Goal: Check status

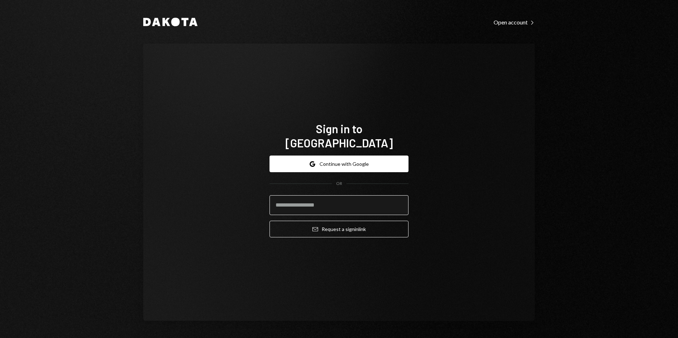
click at [328, 203] on input "email" at bounding box center [338, 205] width 139 height 20
type input "**********"
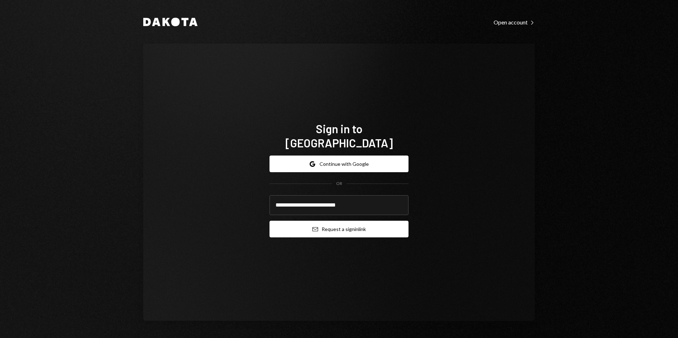
click at [363, 226] on button "Email Request a sign in link" at bounding box center [338, 229] width 139 height 17
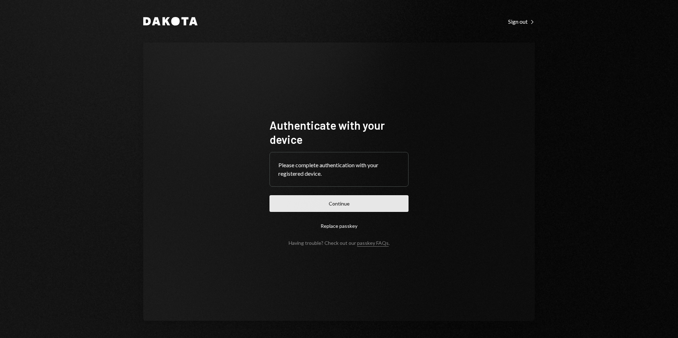
click at [342, 203] on button "Continue" at bounding box center [338, 203] width 139 height 17
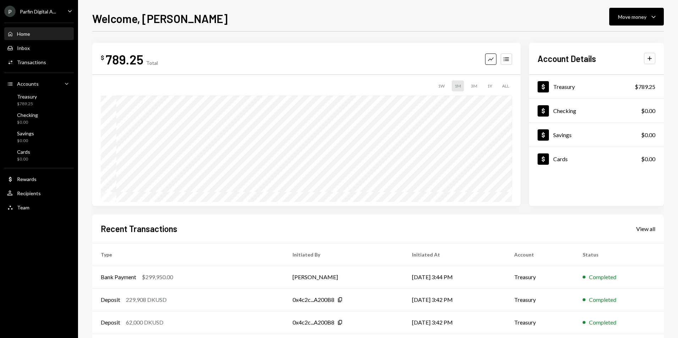
click at [48, 11] on div "Parfin Digital A..." at bounding box center [38, 12] width 36 height 6
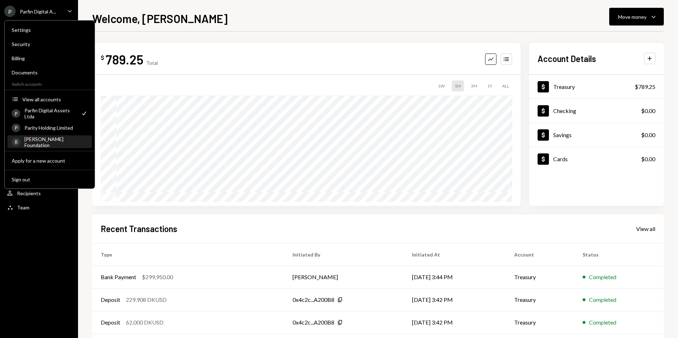
click at [49, 144] on div "[PERSON_NAME] Foundation" at bounding box center [55, 142] width 63 height 12
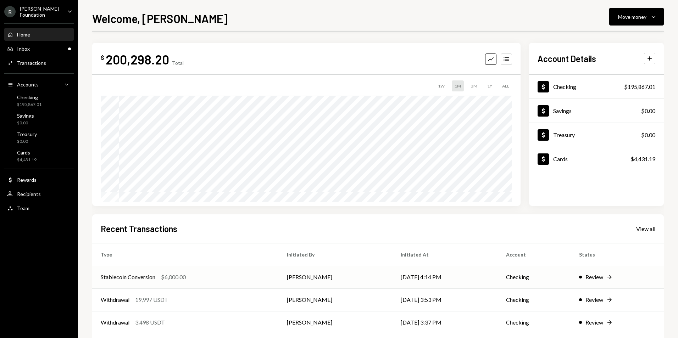
scroll to position [55, 0]
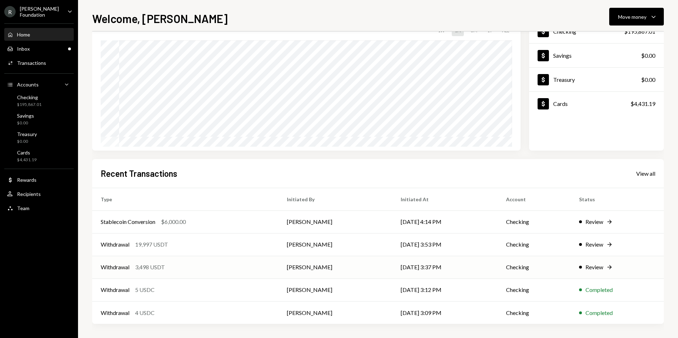
click at [314, 266] on td "[PERSON_NAME]" at bounding box center [335, 267] width 114 height 23
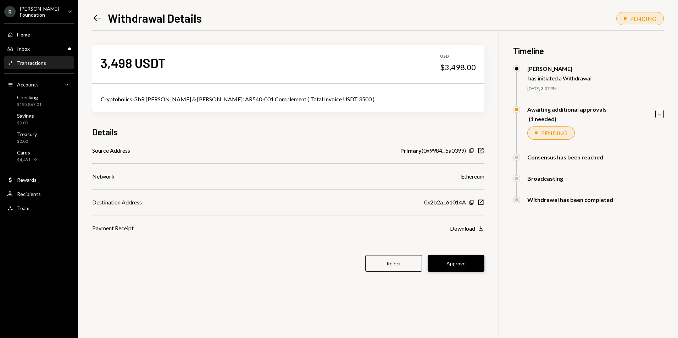
click at [466, 261] on button "Approve" at bounding box center [455, 263] width 57 height 17
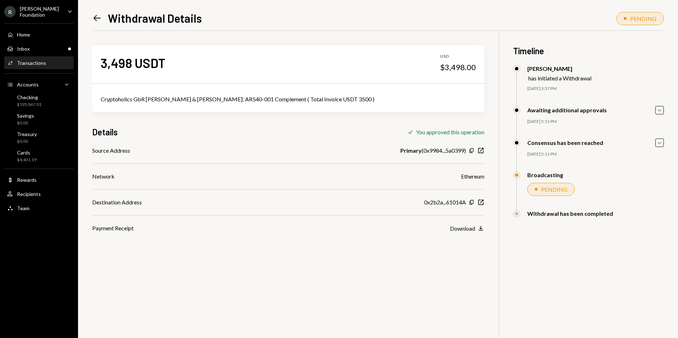
click at [93, 14] on icon "Left Arrow" at bounding box center [97, 18] width 10 height 10
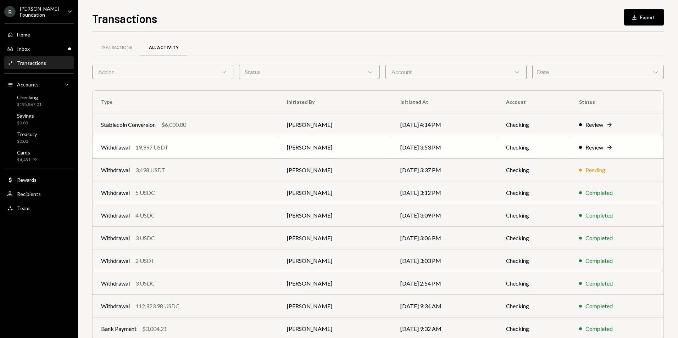
click at [415, 148] on td "[DATE] 3:53 PM" at bounding box center [445, 147] width 106 height 23
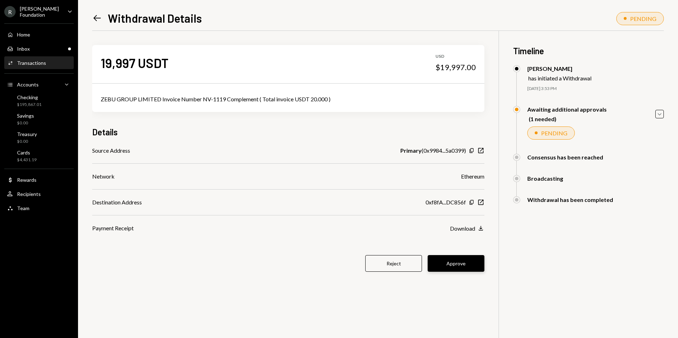
click at [459, 268] on button "Approve" at bounding box center [455, 263] width 57 height 17
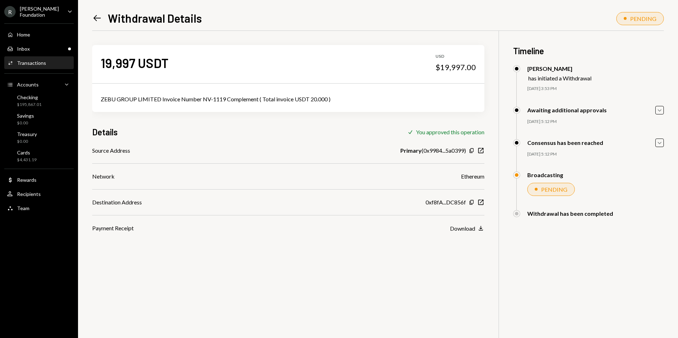
click at [96, 16] on icon at bounding box center [97, 18] width 7 height 6
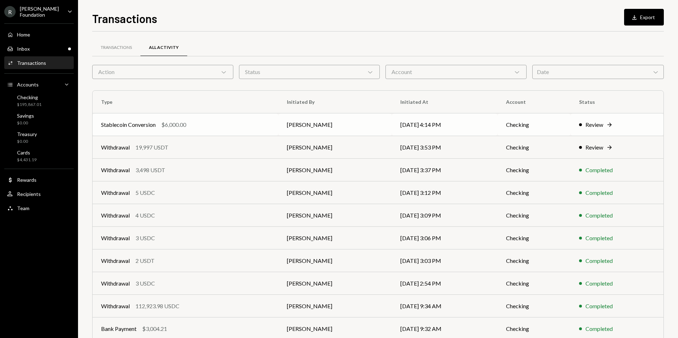
click at [211, 124] on div "Stablecoin Conversion $6,000.00" at bounding box center [185, 125] width 169 height 9
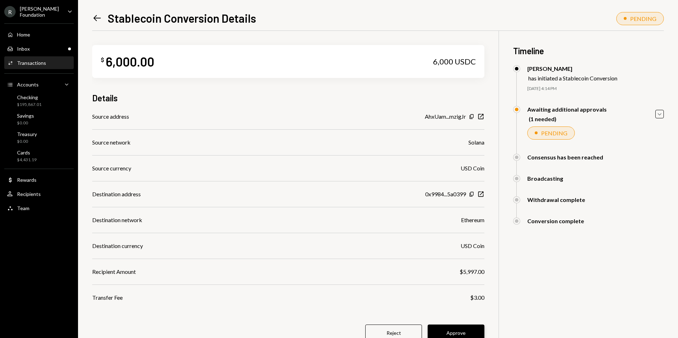
click at [456, 332] on button "Approve" at bounding box center [455, 333] width 57 height 17
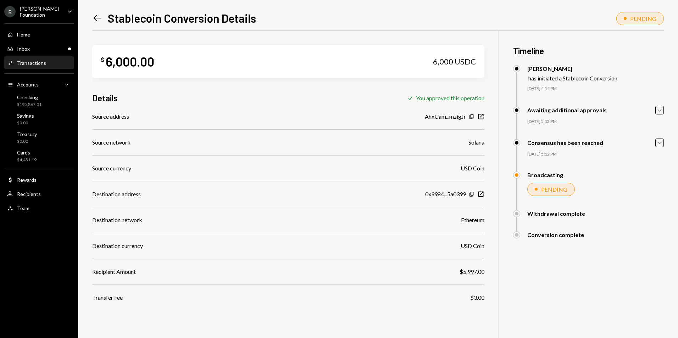
click at [91, 20] on div "Left Arrow Stablecoin Conversion Details PENDING $ 6,000.00 6,000 USDC Details …" at bounding box center [378, 169] width 600 height 338
click at [101, 17] on icon "Left Arrow" at bounding box center [97, 18] width 10 height 10
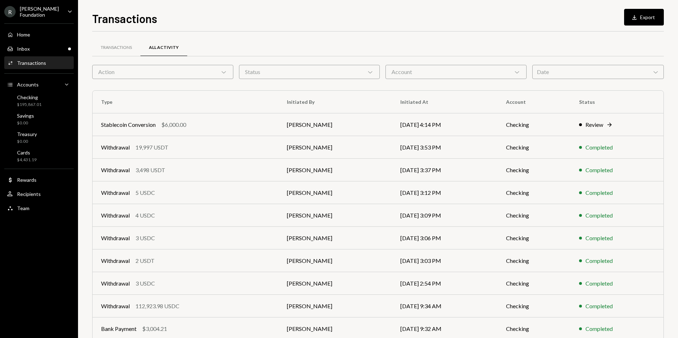
scroll to position [32, 0]
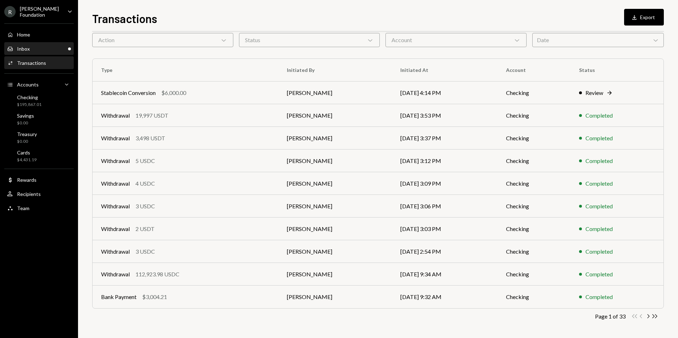
click at [35, 49] on div "Inbox Inbox" at bounding box center [39, 49] width 64 height 6
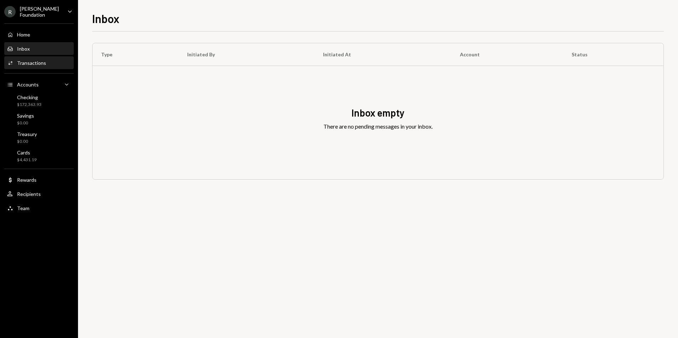
click at [24, 65] on div "Transactions" at bounding box center [31, 63] width 29 height 6
